Goal: Book appointment/travel/reservation

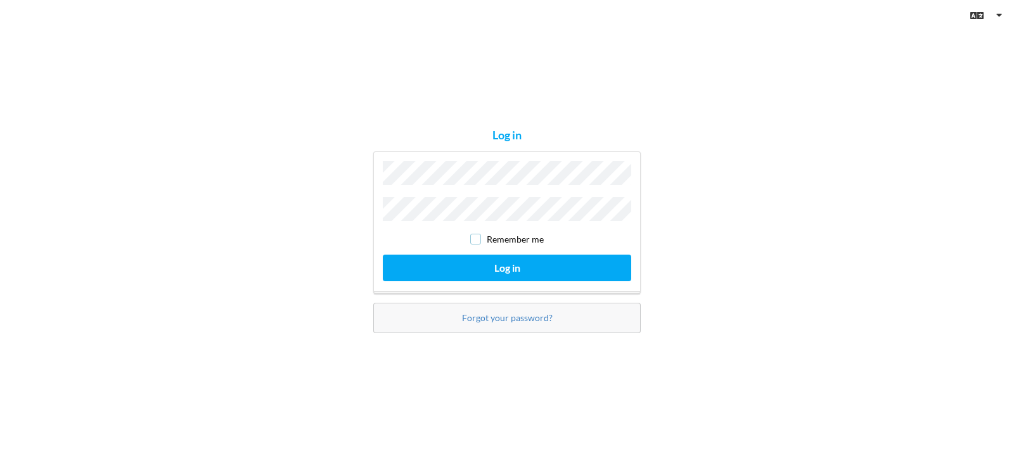
click at [478, 238] on input "checkbox" at bounding box center [475, 239] width 11 height 11
checkbox input "true"
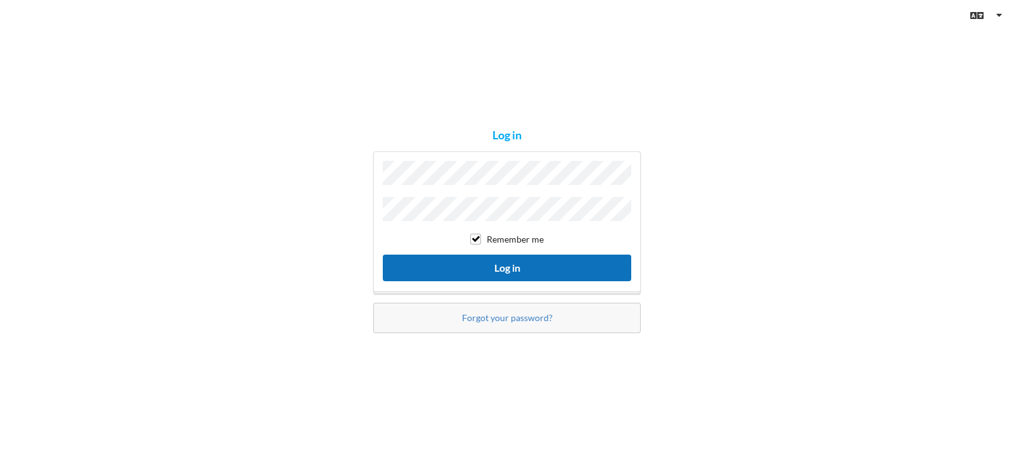
click at [510, 266] on button "Log in" at bounding box center [507, 268] width 248 height 26
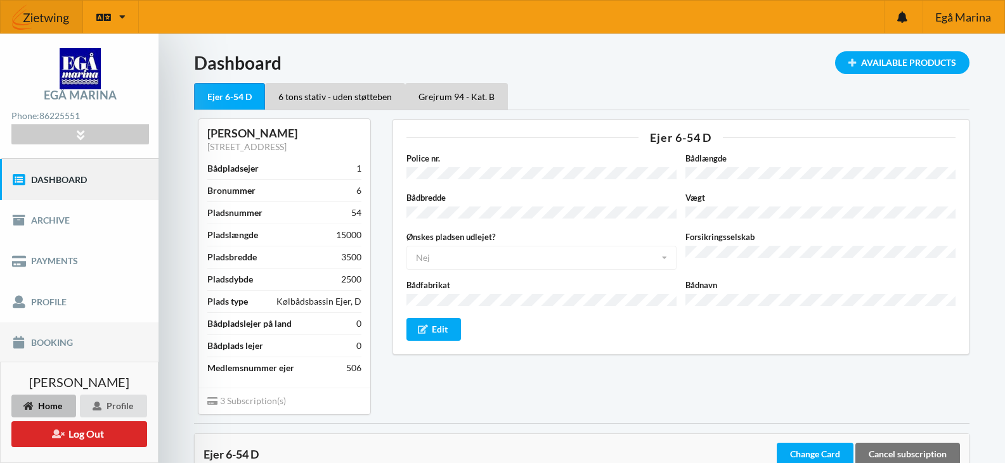
click at [61, 342] on link "Booking" at bounding box center [79, 343] width 158 height 41
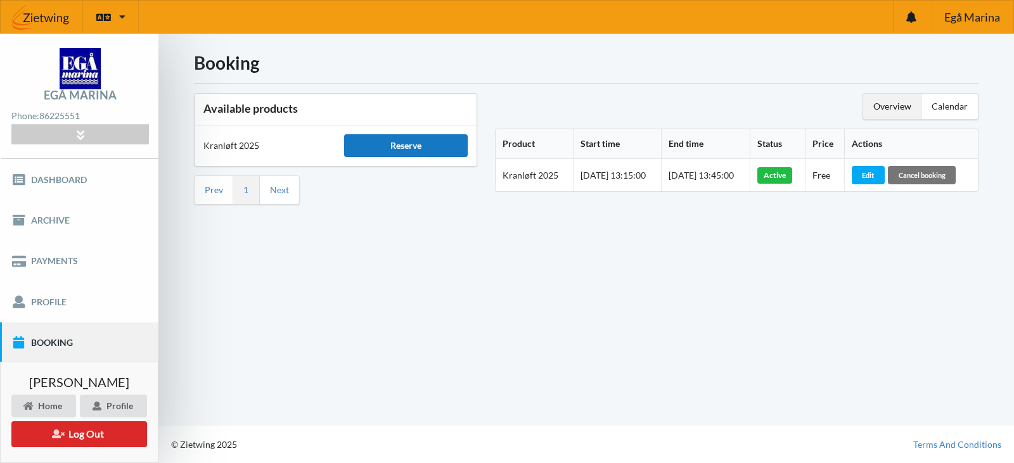
click at [418, 145] on div "Reserve" at bounding box center [405, 145] width 123 height 23
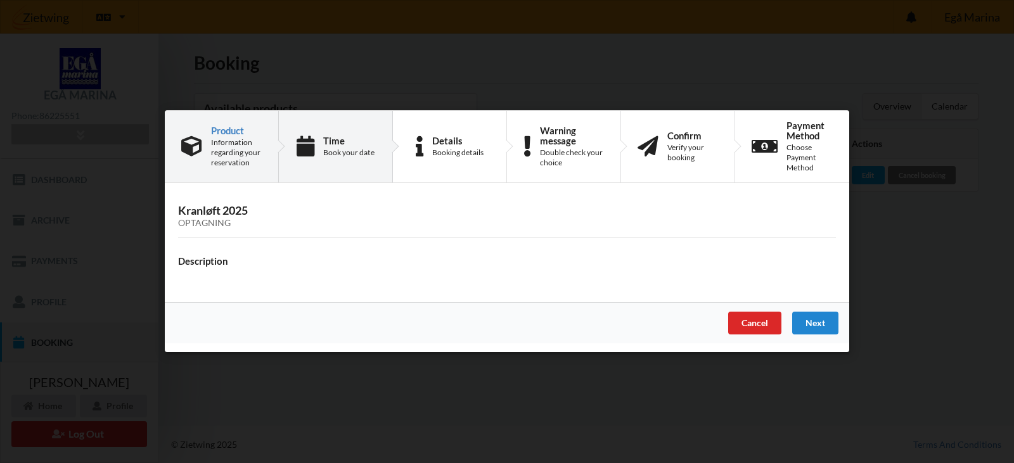
click at [354, 155] on div "Book your date" at bounding box center [348, 153] width 51 height 10
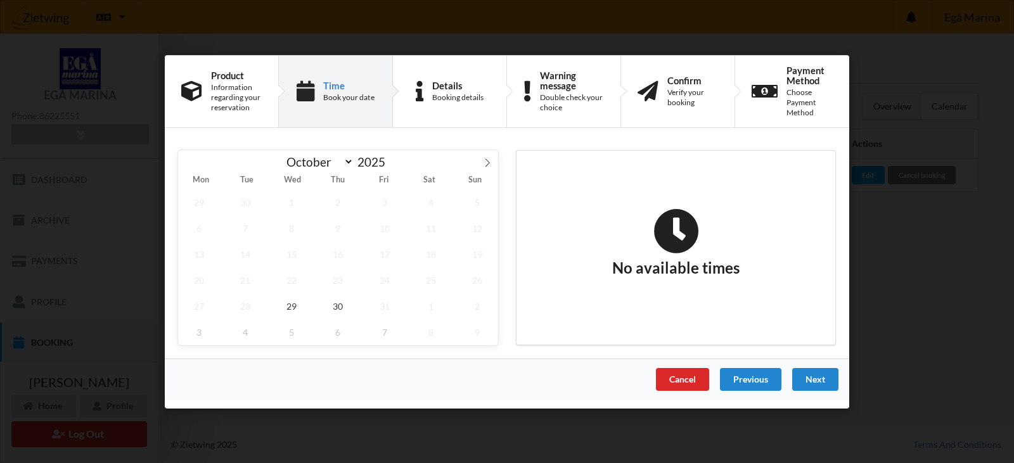
click at [687, 385] on div "Cancel" at bounding box center [682, 379] width 53 height 23
